Goal: Information Seeking & Learning: Learn about a topic

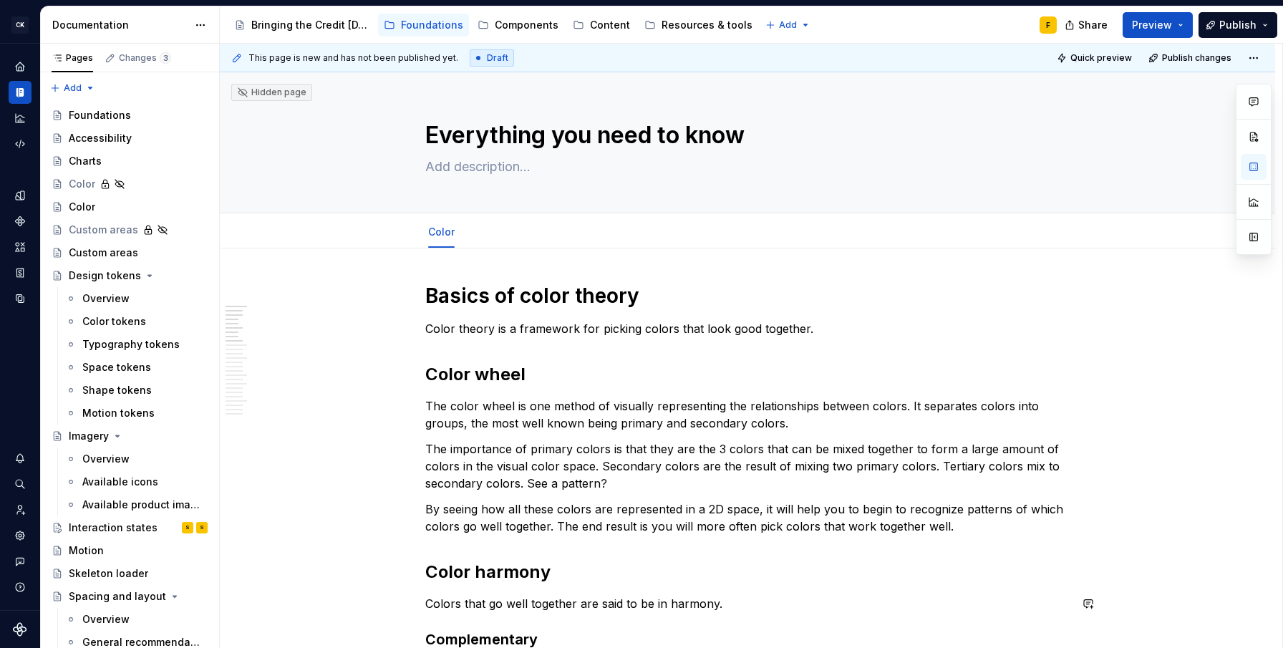
scroll to position [206, 0]
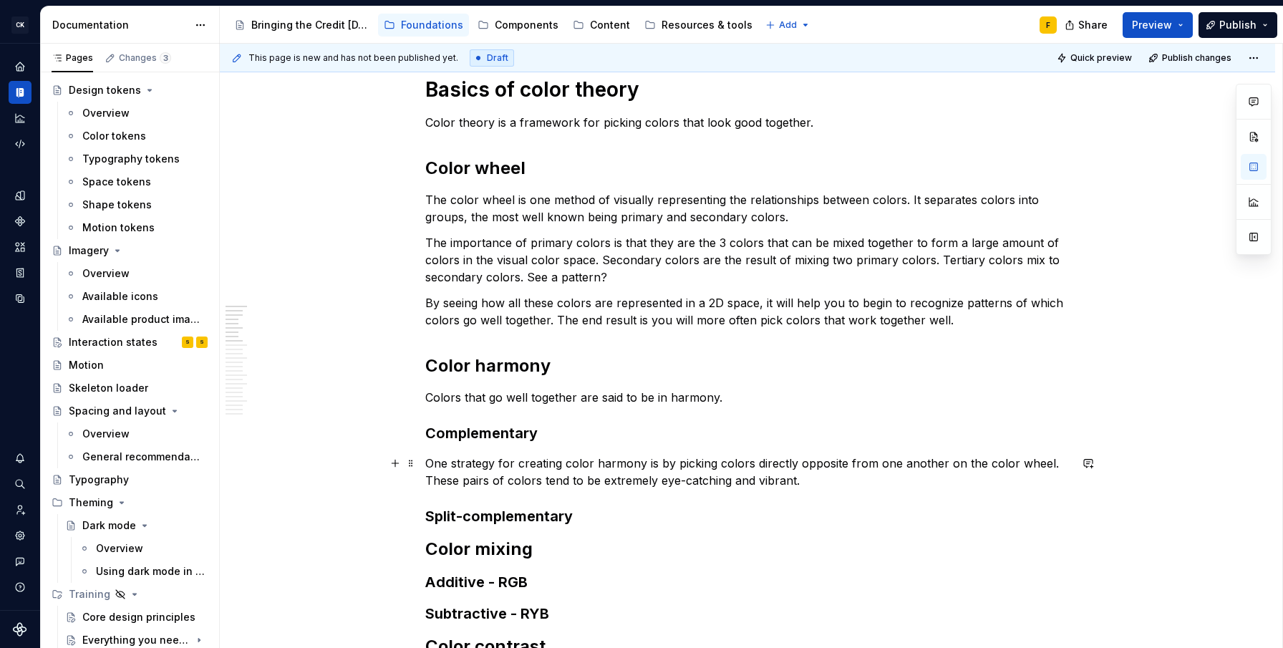
click at [468, 462] on p "One strategy for creating color harmony is by picking colors directly opposite …" at bounding box center [747, 472] width 644 height 34
click at [462, 482] on p "One tactic for creating color harmony is by picking colors directly opposite fr…" at bounding box center [747, 472] width 644 height 34
click at [793, 478] on p "One tactic for creating color harmony is by picking colors directly opposite fr…" at bounding box center [747, 472] width 644 height 34
click at [717, 464] on p "One tactic for creating color harmony is by picking colors directly opposite fr…" at bounding box center [747, 472] width 644 height 34
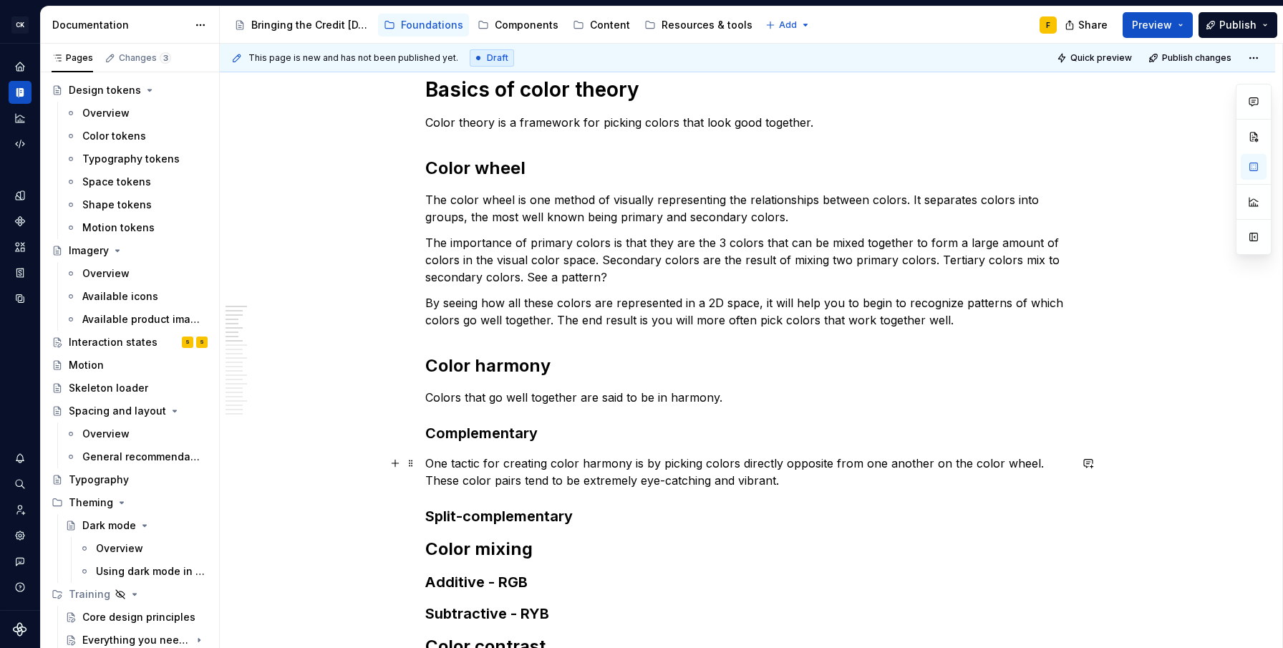
click at [704, 462] on p "One tactic for creating color harmony is by picking colors directly opposite fr…" at bounding box center [747, 472] width 644 height 34
click at [854, 460] on p "One tactic for creating color harmony is by picking the color directly opposite…" at bounding box center [747, 472] width 644 height 34
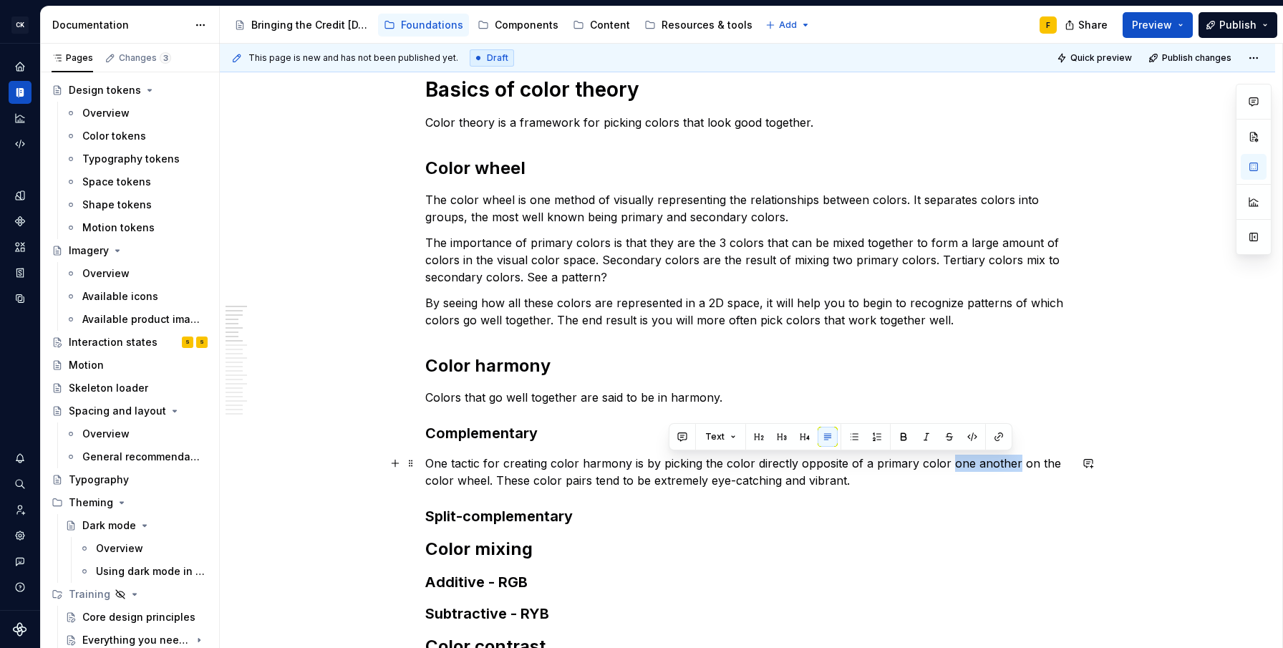
drag, startPoint x: 944, startPoint y: 463, endPoint x: 1012, endPoint y: 458, distance: 68.2
click at [1012, 458] on p "One tactic for creating color harmony is by picking the color directly opposite…" at bounding box center [747, 472] width 644 height 34
click at [906, 470] on p "One tactic for creating color harmony is by picking the color directly opposite…" at bounding box center [747, 472] width 644 height 34
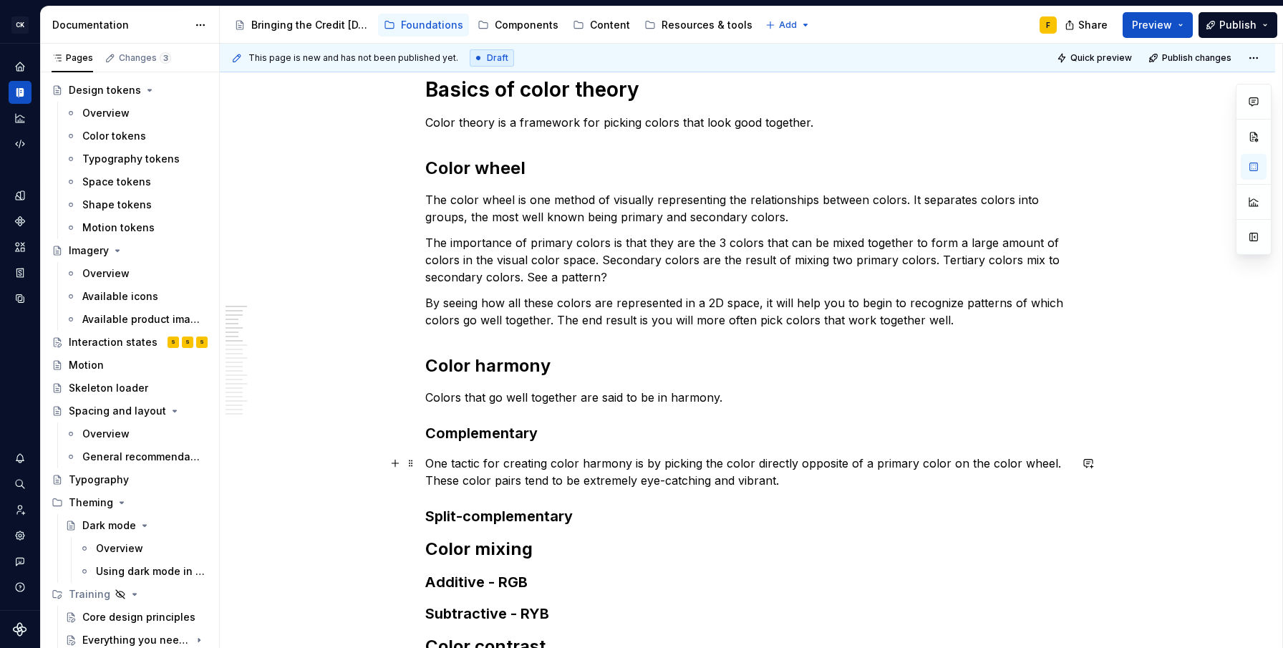
type textarea "*"
